Goal: Task Accomplishment & Management: Use online tool/utility

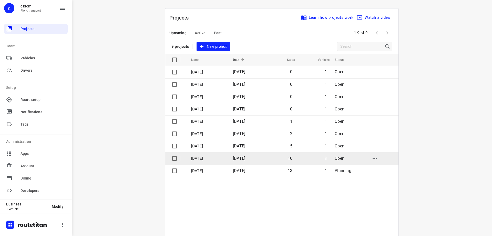
click at [245, 157] on span "[DATE]" at bounding box center [239, 158] width 12 height 5
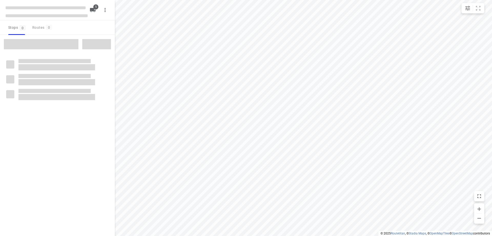
type input "distance"
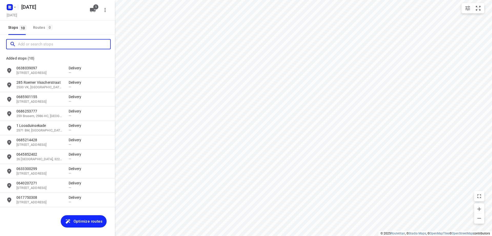
click at [43, 44] on input "Add or search stops" at bounding box center [64, 44] width 92 height 8
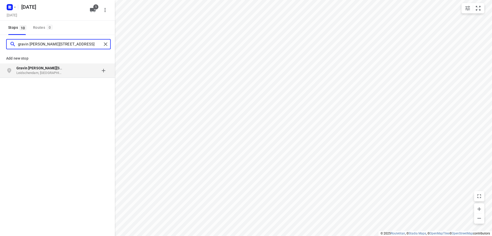
type input "gravin [PERSON_NAME][STREET_ADDRESS]"
click at [47, 72] on p "Leidschendam, [GEOGRAPHIC_DATA]" at bounding box center [39, 73] width 47 height 5
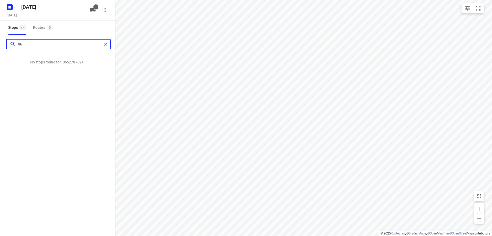
type input "0"
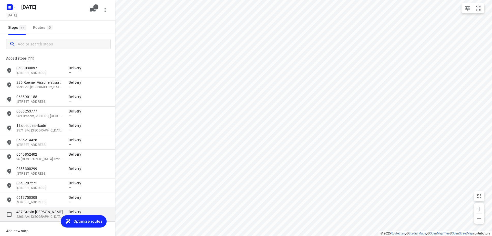
click at [40, 217] on p "2263 AM, [GEOGRAPHIC_DATA], [GEOGRAPHIC_DATA]" at bounding box center [39, 216] width 47 height 5
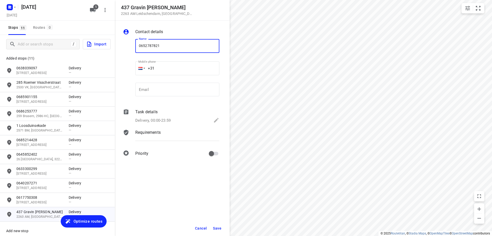
type input "0652787821"
click at [217, 228] on span "Save" at bounding box center [217, 228] width 8 height 4
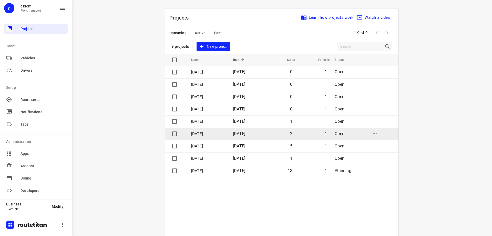
click at [222, 134] on p "[DATE]" at bounding box center [208, 134] width 34 height 6
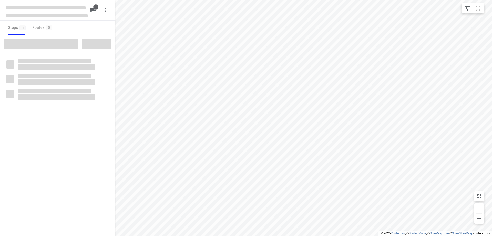
type input "distance"
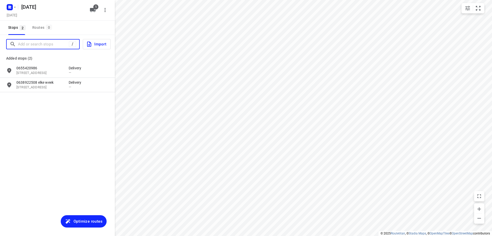
click at [41, 45] on input "Add or search stops" at bounding box center [43, 44] width 51 height 8
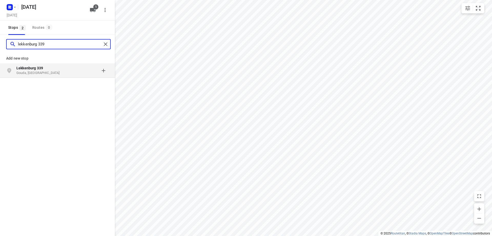
type input "lekkenburg 339"
click at [35, 73] on p "Gouda, [GEOGRAPHIC_DATA]" at bounding box center [39, 73] width 47 height 5
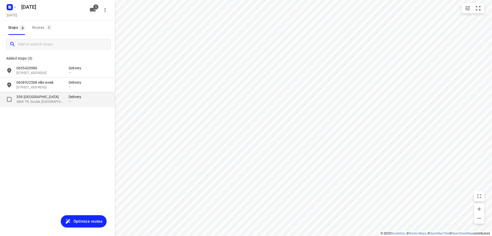
click at [44, 98] on p "339 [GEOGRAPHIC_DATA]" at bounding box center [39, 96] width 47 height 5
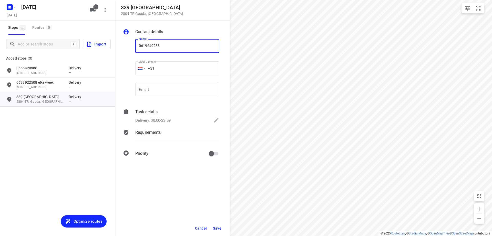
type input "0619649238"
click at [221, 224] on button "Save" at bounding box center [217, 227] width 13 height 9
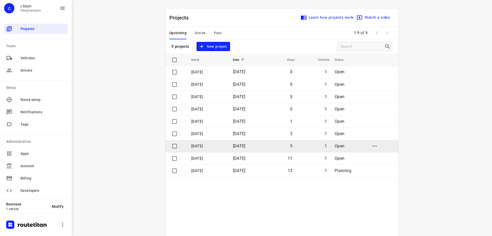
click at [211, 147] on p "[DATE]" at bounding box center [208, 146] width 34 height 6
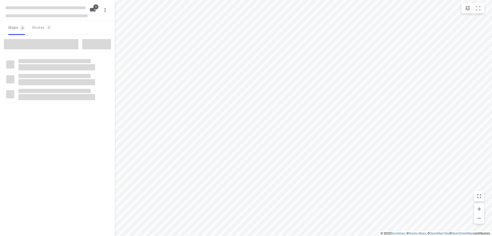
type input "distance"
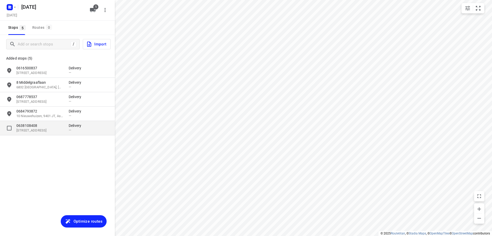
click at [70, 128] on p "Delivery" at bounding box center [76, 125] width 15 height 5
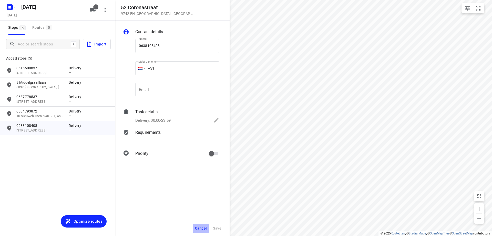
click at [202, 224] on button "Cancel" at bounding box center [201, 227] width 16 height 9
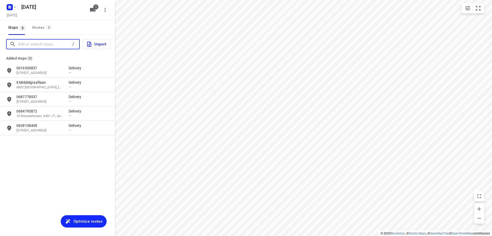
click at [48, 47] on input "Add or search stops" at bounding box center [44, 44] width 53 height 8
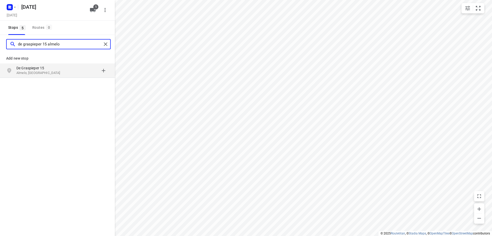
type input "de graspieper 15 almelo"
click at [35, 72] on p "Almelo, [GEOGRAPHIC_DATA]" at bounding box center [39, 73] width 47 height 5
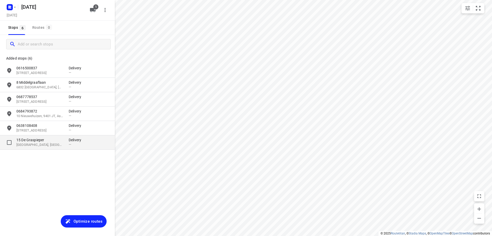
click at [50, 146] on p "[GEOGRAPHIC_DATA], [GEOGRAPHIC_DATA]" at bounding box center [39, 144] width 47 height 5
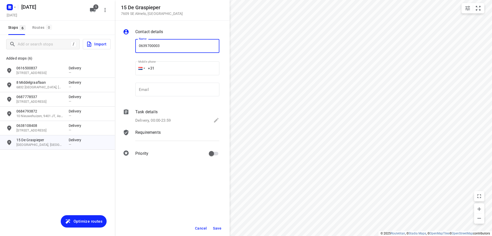
type input "0639700003"
click at [221, 224] on button "Save" at bounding box center [217, 227] width 13 height 9
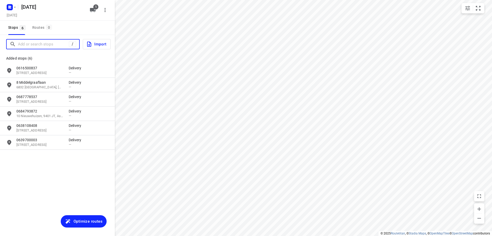
click at [47, 44] on input "Add or search stops" at bounding box center [43, 44] width 51 height 8
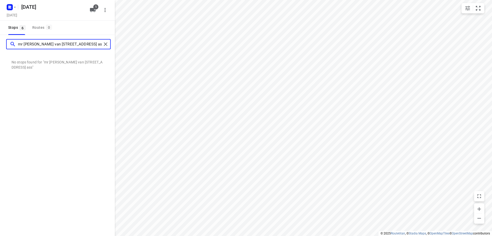
click at [23, 43] on input "mr [PERSON_NAME] van [STREET_ADDRESS] ass" at bounding box center [60, 44] width 84 height 8
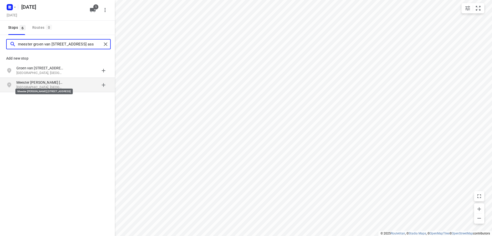
type input "meester groen van [STREET_ADDRESS] ass"
click at [60, 85] on p "Meester [PERSON_NAME] [STREET_ADDRESS]" at bounding box center [39, 82] width 47 height 5
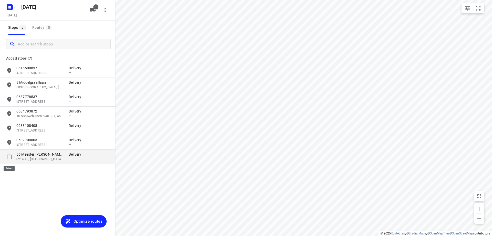
click at [9, 158] on input "grid" at bounding box center [9, 157] width 10 height 10
checkbox input "true"
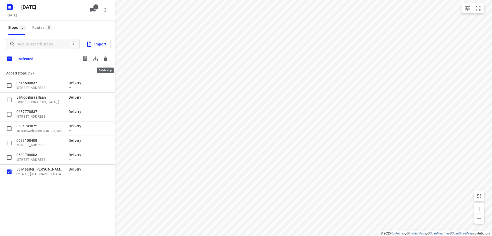
click at [107, 62] on button "button" at bounding box center [106, 59] width 10 height 10
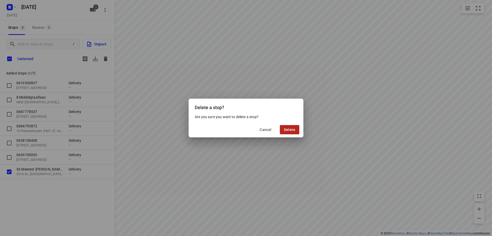
click at [292, 129] on span "Delete" at bounding box center [289, 129] width 11 height 4
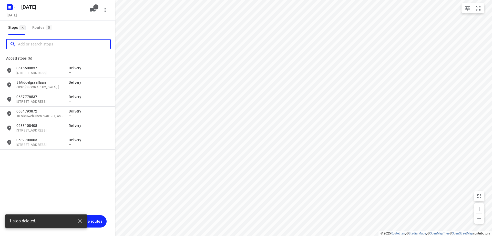
click at [45, 45] on input "Add or search stops" at bounding box center [64, 44] width 92 height 8
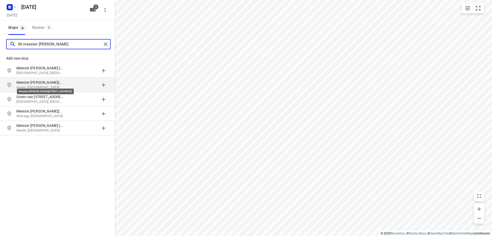
type input "56 meester [PERSON_NAME]"
click at [47, 83] on p "Meester [PERSON_NAME][STREET_ADDRESS]" at bounding box center [39, 82] width 47 height 5
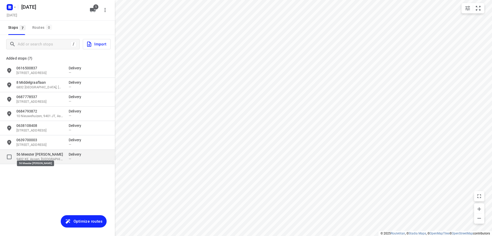
click at [49, 154] on p "56 Meester [PERSON_NAME]" at bounding box center [39, 154] width 47 height 5
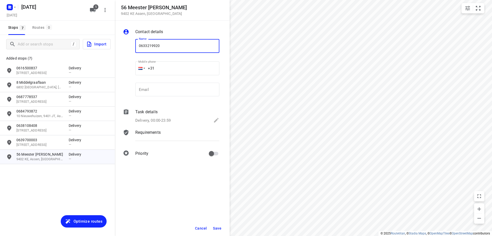
type input "0633219920"
click at [216, 225] on button "Save" at bounding box center [217, 227] width 13 height 9
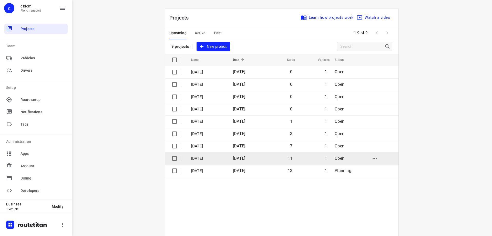
click at [245, 157] on span "[DATE]" at bounding box center [239, 158] width 12 height 5
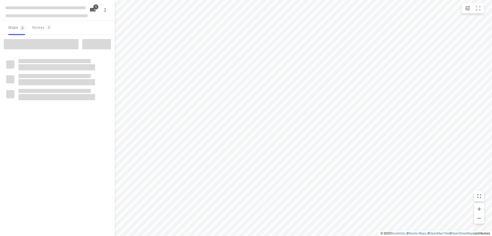
type input "distance"
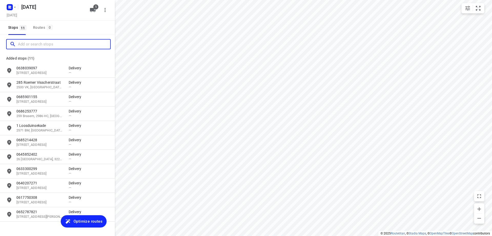
click at [36, 42] on input "Add or search stops" at bounding box center [64, 44] width 92 height 8
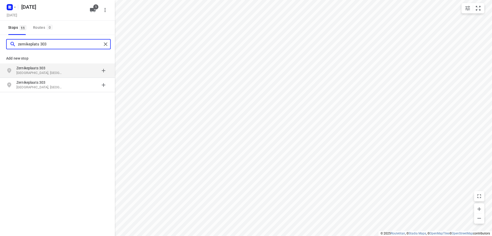
type input "zernikeplats 303"
click at [67, 68] on p "Zernikeplaats 303" at bounding box center [42, 67] width 52 height 5
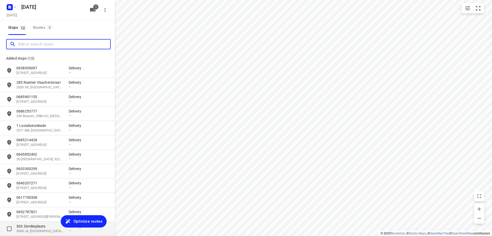
scroll to position [24, 0]
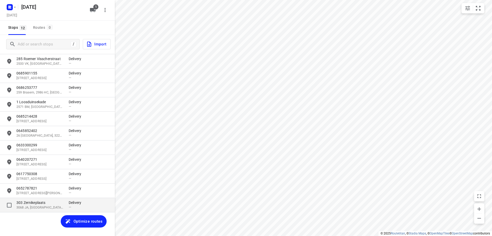
click at [45, 202] on p "303 Zernikeplaats" at bounding box center [39, 202] width 47 height 5
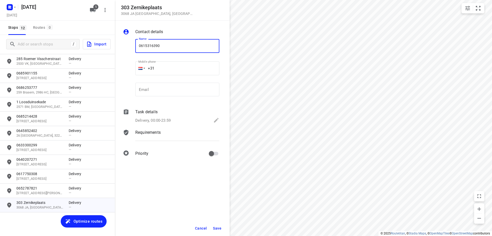
type input "0615316390"
click at [218, 226] on span "Save" at bounding box center [217, 228] width 8 height 4
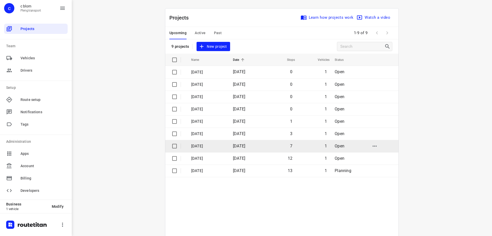
click at [201, 144] on p "[DATE]" at bounding box center [208, 146] width 34 height 6
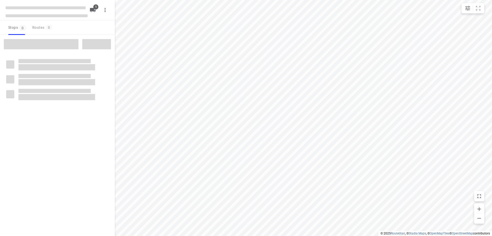
type input "distance"
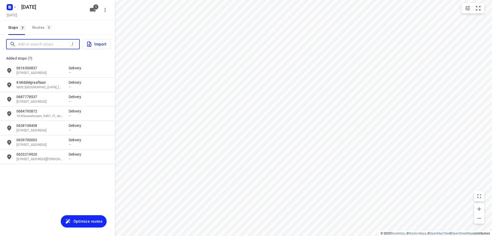
click at [45, 44] on input "Add or search stops" at bounding box center [43, 44] width 51 height 8
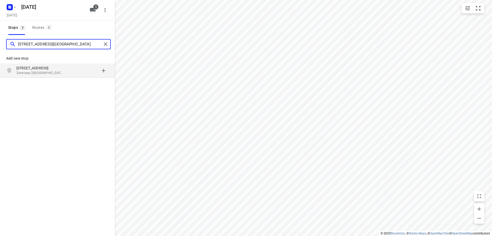
type input "[STREET_ADDRESS][GEOGRAPHIC_DATA]"
click at [50, 71] on p "Zevenaar, [GEOGRAPHIC_DATA]" at bounding box center [39, 73] width 47 height 5
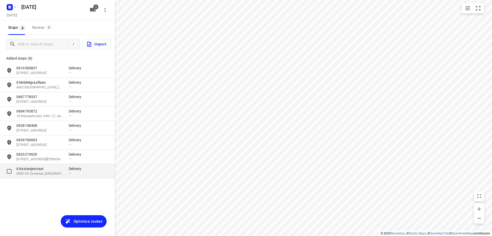
click at [61, 169] on p "6 Kastanjestraat" at bounding box center [39, 168] width 47 height 5
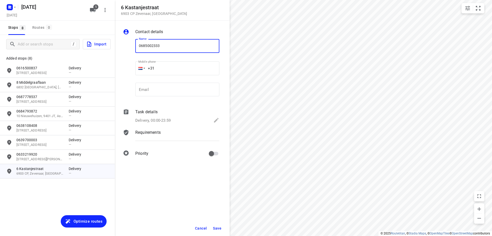
type input "0685002333"
click at [179, 116] on div "Task details Delivery, 00:00-23:59" at bounding box center [177, 116] width 86 height 17
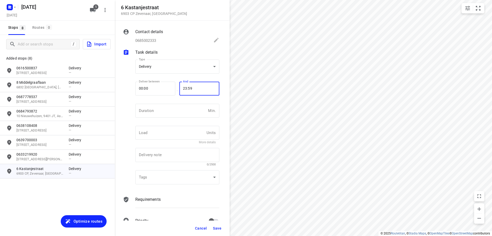
click at [196, 86] on input "23:59" at bounding box center [197, 89] width 34 height 14
type input "14:00"
click at [220, 224] on button "Save" at bounding box center [217, 227] width 13 height 9
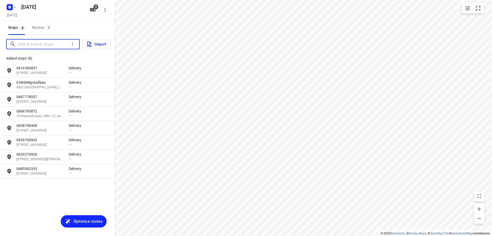
click at [53, 42] on input "Add or search stops" at bounding box center [43, 44] width 51 height 8
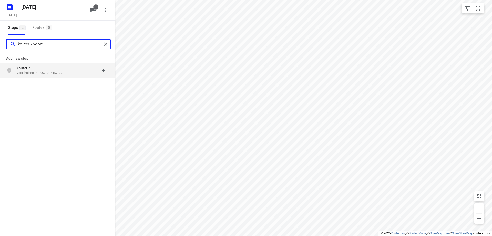
type input "kouter 7 voort"
click at [46, 71] on p "Voorthuizen, [GEOGRAPHIC_DATA]" at bounding box center [39, 73] width 47 height 5
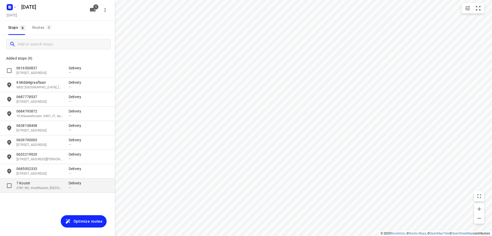
click at [57, 181] on p "7 Kouter" at bounding box center [39, 182] width 47 height 5
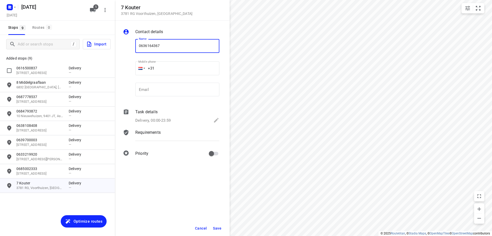
type input "0636164367"
click at [221, 229] on span "Save" at bounding box center [217, 228] width 8 height 4
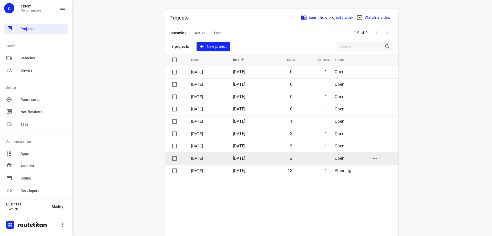
click at [217, 158] on p "[DATE]" at bounding box center [208, 158] width 34 height 6
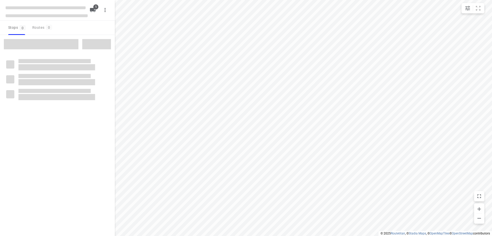
type input "distance"
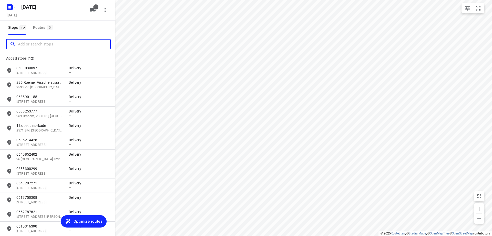
click at [38, 43] on input "Add or search stops" at bounding box center [64, 44] width 92 height 8
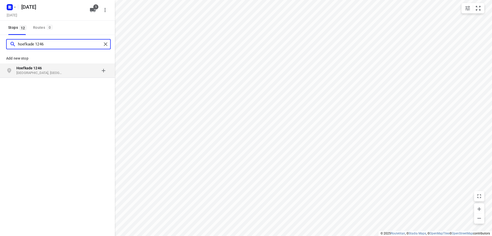
type input "hoefkade 1246"
click at [40, 70] on b "Hoefkade 1246" at bounding box center [28, 68] width 25 height 4
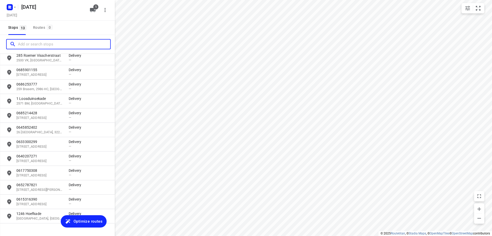
scroll to position [38, 0]
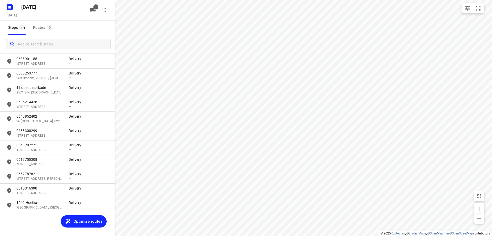
click at [80, 219] on span "Optimize routes" at bounding box center [88, 221] width 29 height 7
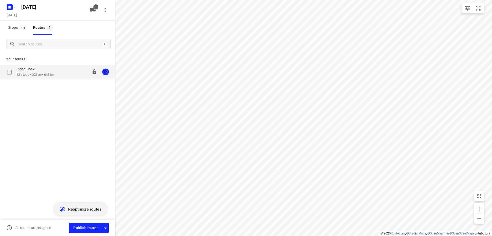
click at [61, 73] on div "Pleng Doski 13 stops • 326km • 6h31m 08:00-14:31 PD" at bounding box center [65, 72] width 98 height 11
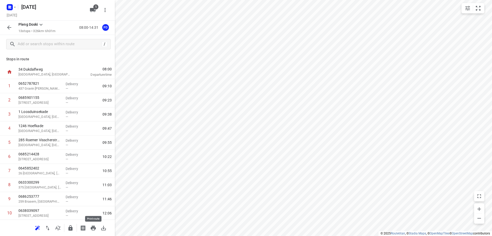
click at [93, 227] on icon "button" at bounding box center [93, 227] width 5 height 5
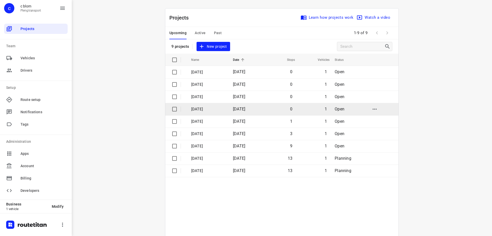
click at [229, 108] on td "[DATE]" at bounding box center [207, 109] width 43 height 12
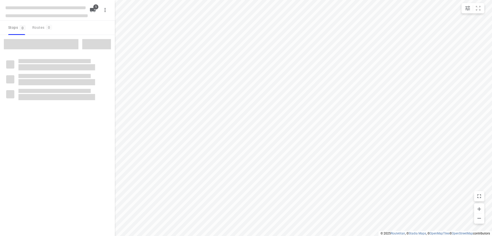
type input "distance"
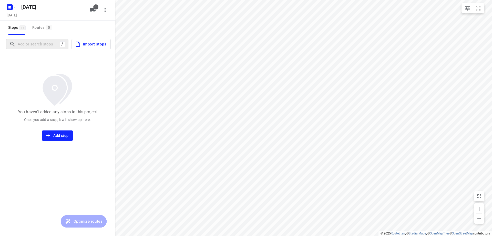
click at [42, 48] on div "/" at bounding box center [37, 44] width 62 height 10
click at [42, 47] on input "Add or search stops" at bounding box center [38, 44] width 40 height 8
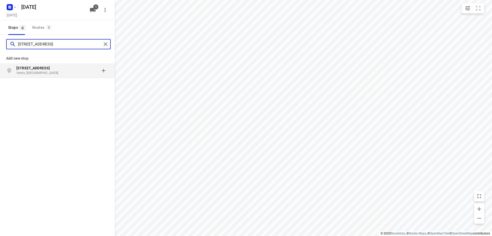
type input "[STREET_ADDRESS]"
click at [55, 68] on p "[STREET_ADDRESS]" at bounding box center [39, 67] width 47 height 5
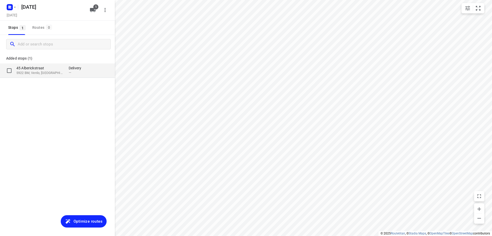
click at [45, 74] on p "5922 BM, Venlo, [GEOGRAPHIC_DATA]" at bounding box center [39, 73] width 47 height 5
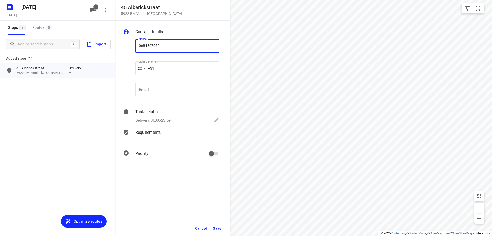
type input "0684307052"
click at [214, 229] on span "Save" at bounding box center [217, 228] width 8 height 4
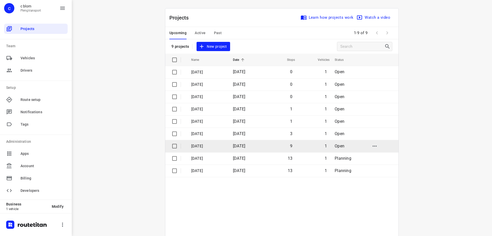
click at [260, 147] on td "[DATE]" at bounding box center [246, 146] width 34 height 12
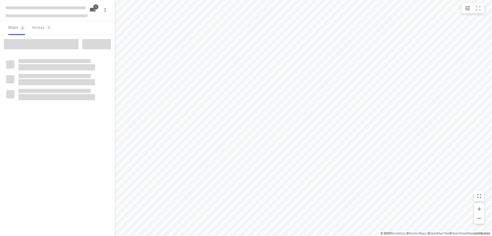
type input "distance"
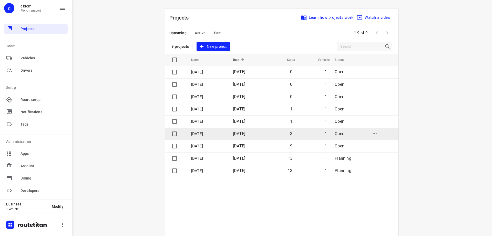
click at [229, 132] on td "[DATE]" at bounding box center [207, 133] width 43 height 12
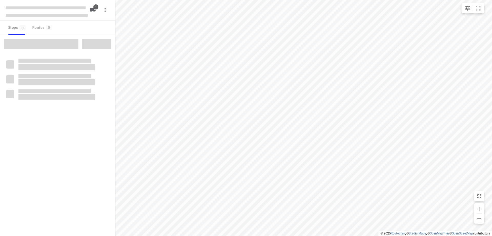
type input "distance"
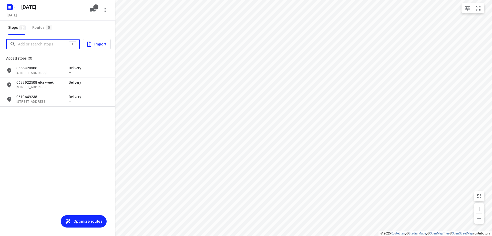
click at [43, 44] on input "Add or search stops" at bounding box center [43, 44] width 51 height 8
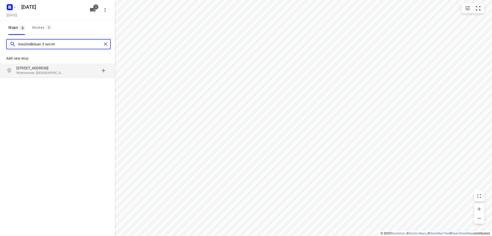
type input "insulindelaan 3 worm"
click at [45, 73] on p "Wormerveer, [GEOGRAPHIC_DATA]" at bounding box center [39, 73] width 47 height 5
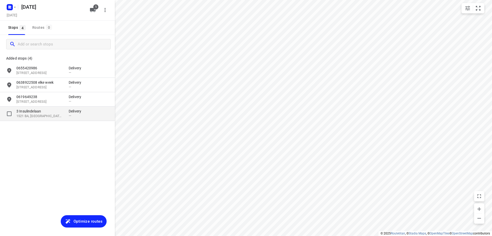
click at [50, 109] on p "3 Insulindelaan" at bounding box center [39, 110] width 47 height 5
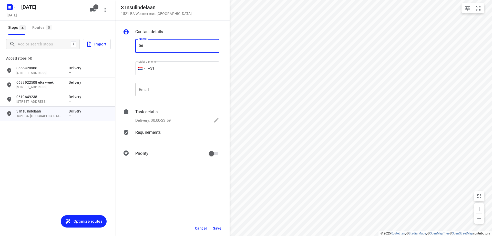
type input "06"
click at [217, 229] on span "Save" at bounding box center [217, 228] width 8 height 4
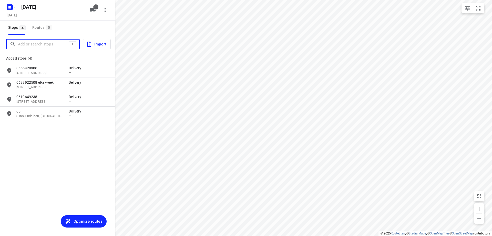
click at [51, 42] on input "Add or search stops" at bounding box center [43, 44] width 51 height 8
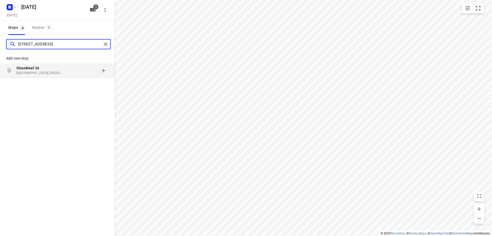
type input "[STREET_ADDRESS]"
click at [44, 72] on p "[GEOGRAPHIC_DATA], [GEOGRAPHIC_DATA]" at bounding box center [39, 73] width 47 height 5
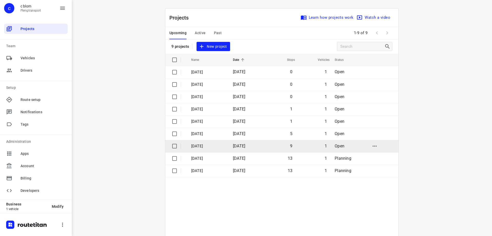
click at [263, 149] on td "[DATE]" at bounding box center [246, 146] width 34 height 12
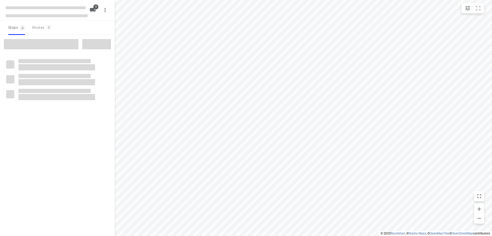
type input "distance"
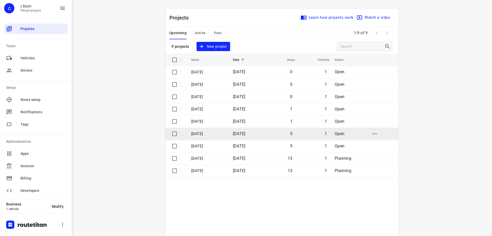
click at [218, 133] on p "[DATE]" at bounding box center [208, 134] width 34 height 6
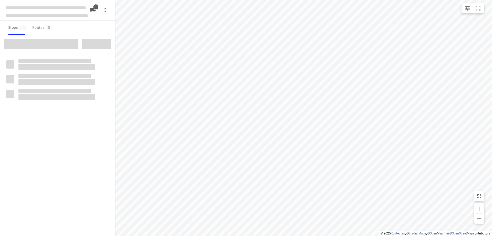
type input "distance"
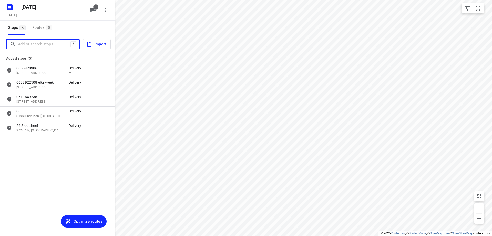
click at [49, 47] on input "Add or search stops" at bounding box center [44, 44] width 53 height 8
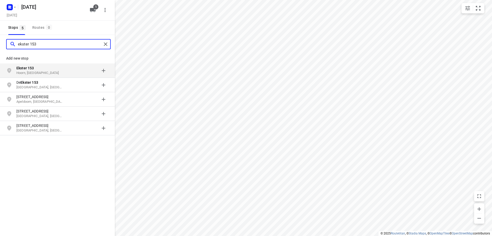
type input "ekster 153"
click at [53, 71] on p "Hoorn, [GEOGRAPHIC_DATA]" at bounding box center [39, 73] width 47 height 5
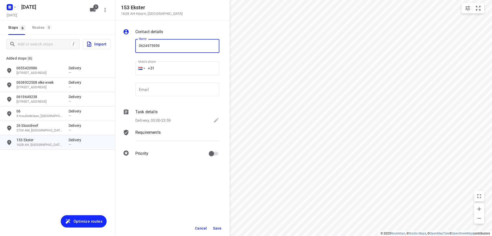
type input "0624975959"
click at [217, 226] on span "Save" at bounding box center [217, 228] width 8 height 4
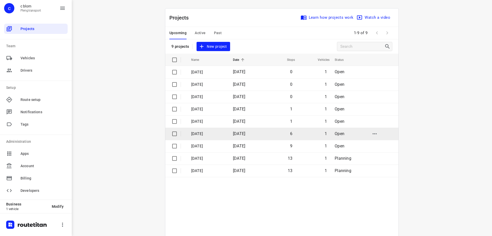
click at [225, 133] on p "[DATE]" at bounding box center [208, 134] width 34 height 6
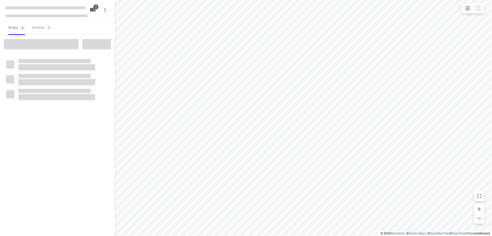
type input "distance"
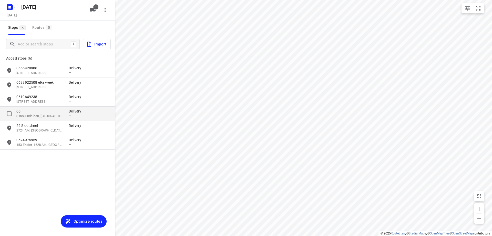
click at [54, 113] on p "06" at bounding box center [39, 110] width 47 height 5
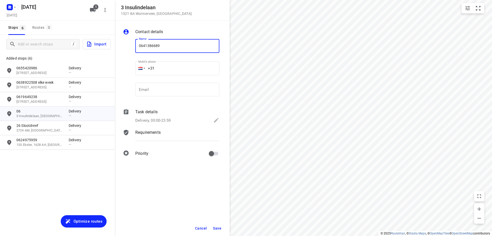
type input "0641386689"
click at [216, 225] on button "Save" at bounding box center [217, 227] width 13 height 9
